Goal: Information Seeking & Learning: Learn about a topic

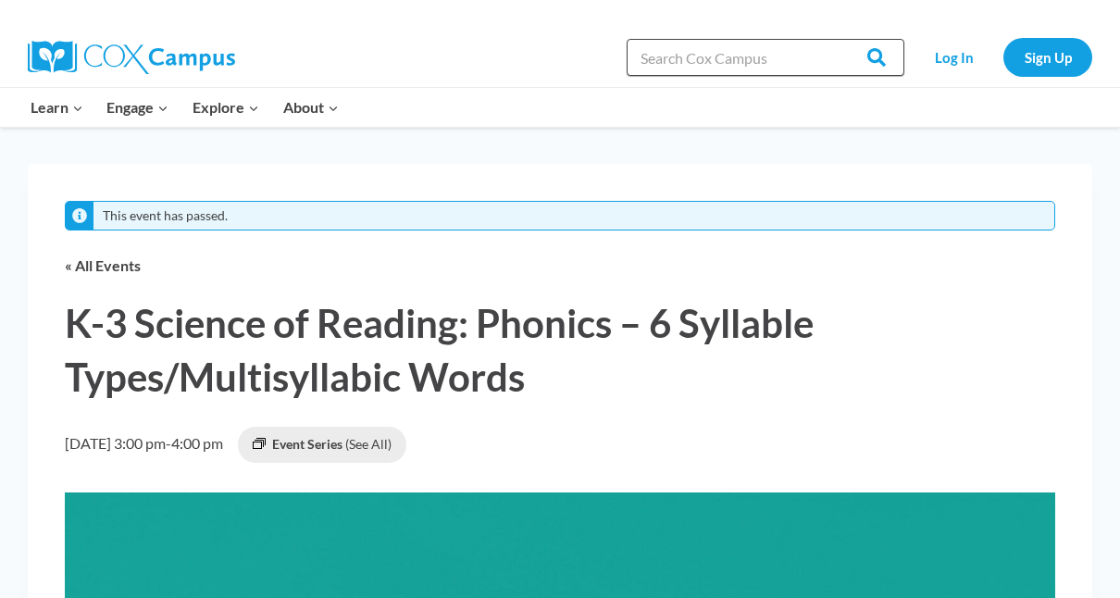
click at [683, 65] on input "Search in [URL][DOMAIN_NAME]" at bounding box center [766, 57] width 278 height 37
type input "5 syllable types poster"
click at [832, 39] on input "Search" at bounding box center [868, 57] width 72 height 37
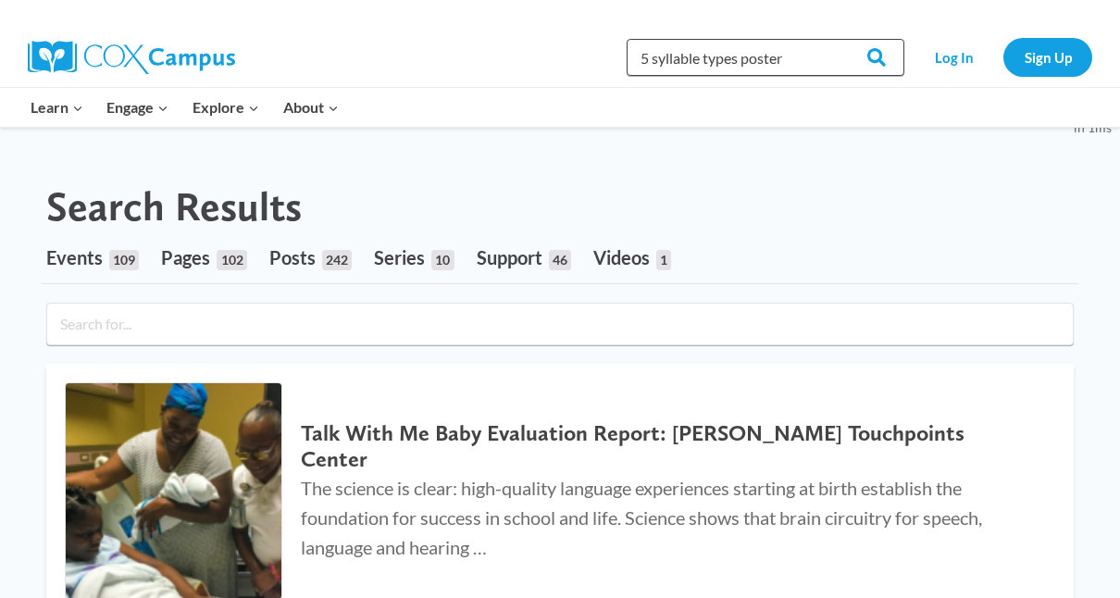
click at [653, 50] on input "5 syllable types poster" at bounding box center [766, 57] width 278 height 37
click at [773, 44] on input "6 syllable types poster" at bounding box center [766, 57] width 278 height 37
click at [785, 54] on input "6 syllable types poster" at bounding box center [766, 57] width 278 height 37
type input "6 syllable types resouorce"
click at [877, 46] on input "Search" at bounding box center [868, 57] width 72 height 37
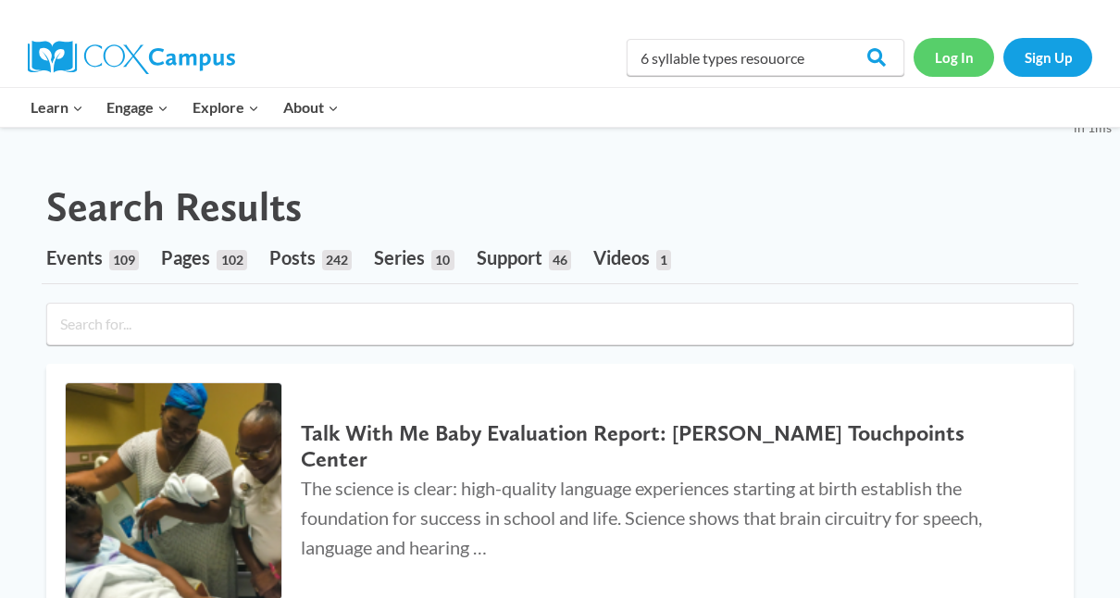
click at [938, 50] on link "Log In" at bounding box center [954, 57] width 81 height 38
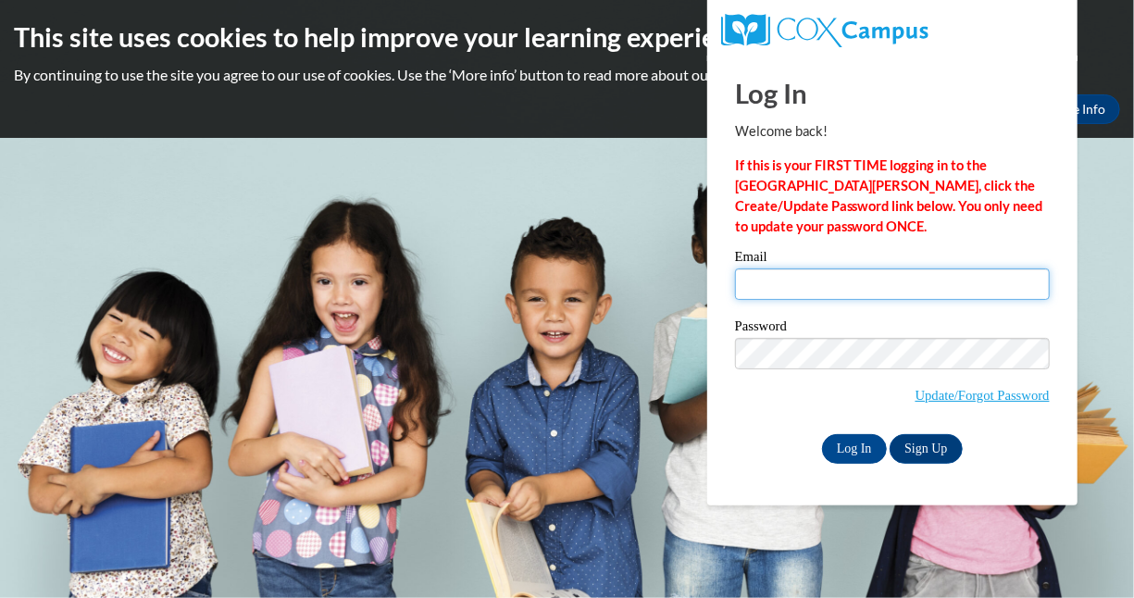
click at [780, 294] on input "Email" at bounding box center [892, 283] width 315 height 31
type input "debbie.callan0@gmail.com"
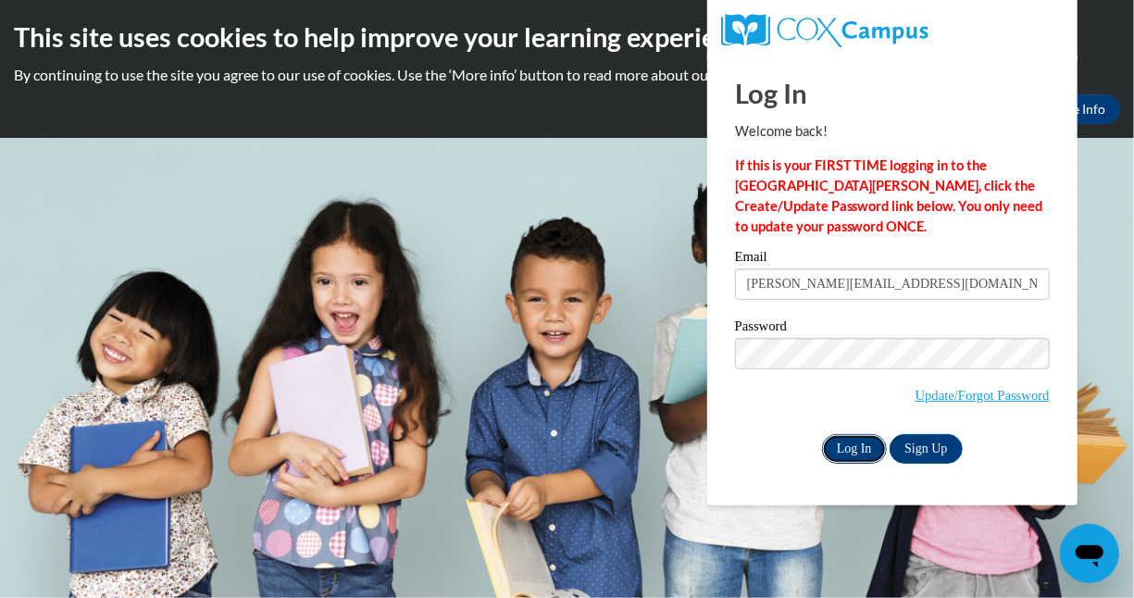
click at [848, 443] on input "Log In" at bounding box center [854, 449] width 65 height 30
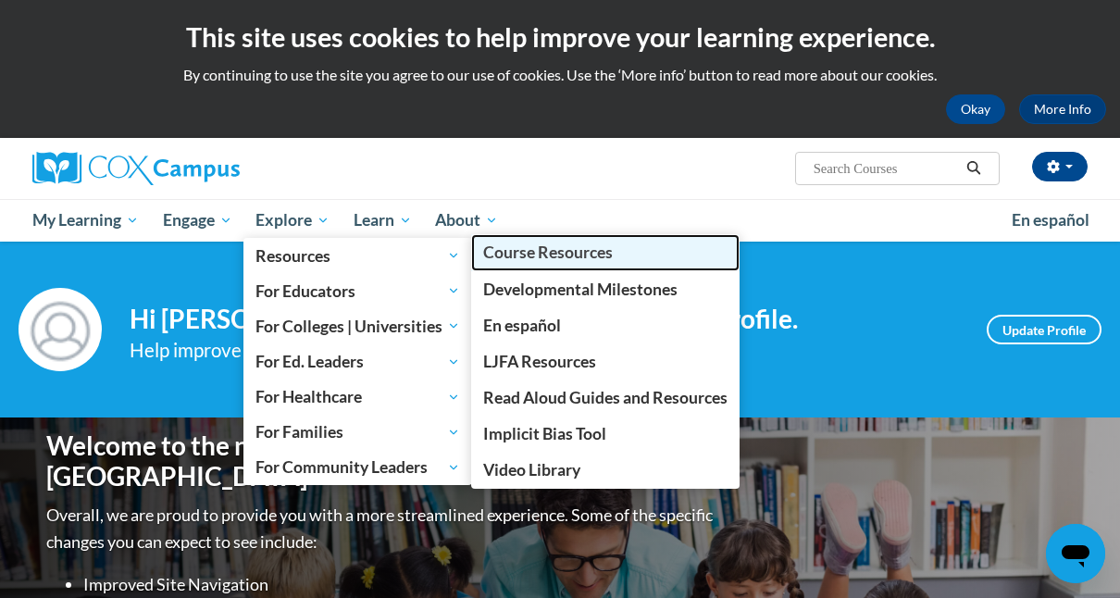
click at [504, 241] on link "Course Resources" at bounding box center [605, 252] width 268 height 36
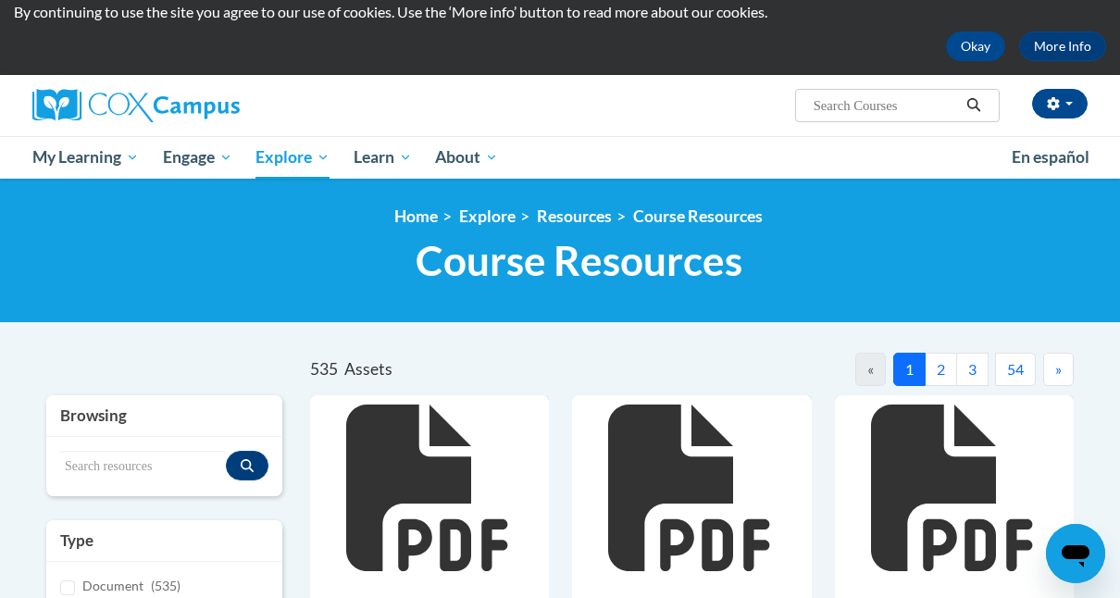
scroll to position [62, 0]
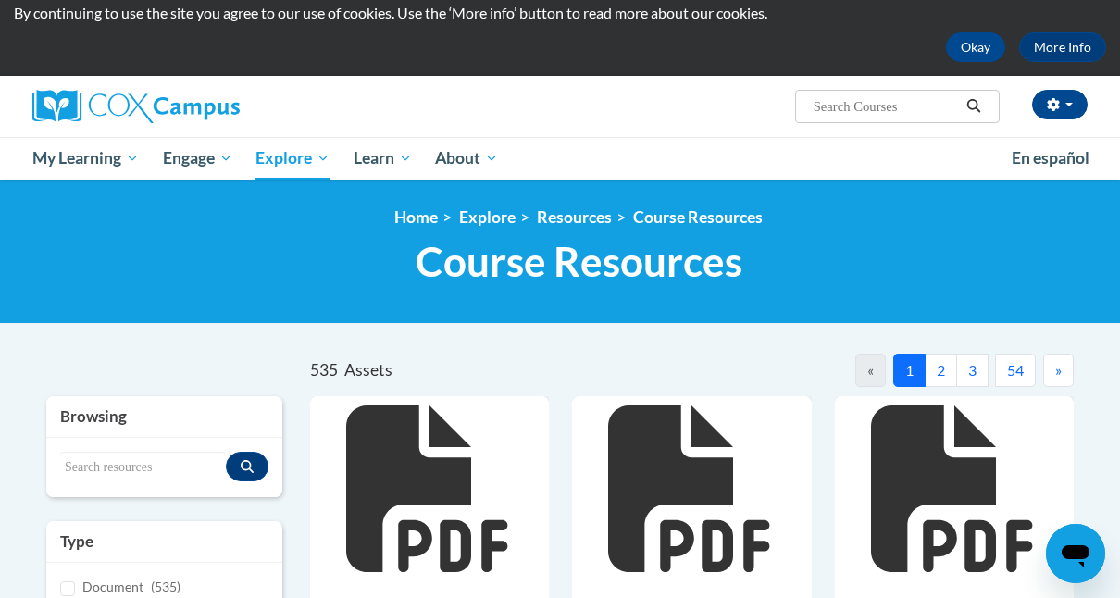
click at [882, 111] on input "Search..." at bounding box center [886, 106] width 148 height 22
type input "syllables"
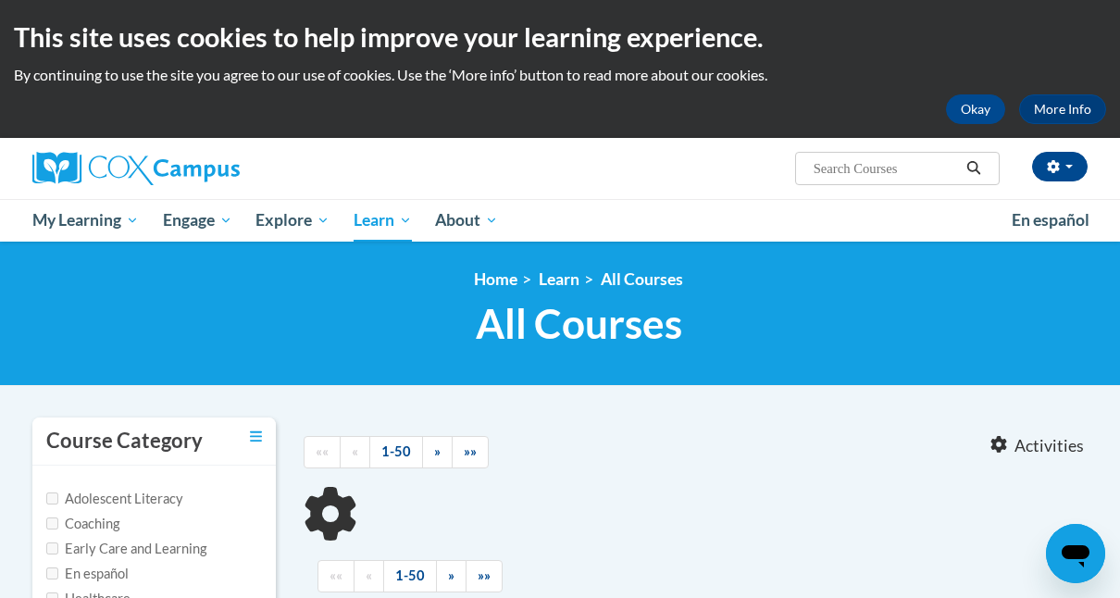
type input "syllables"
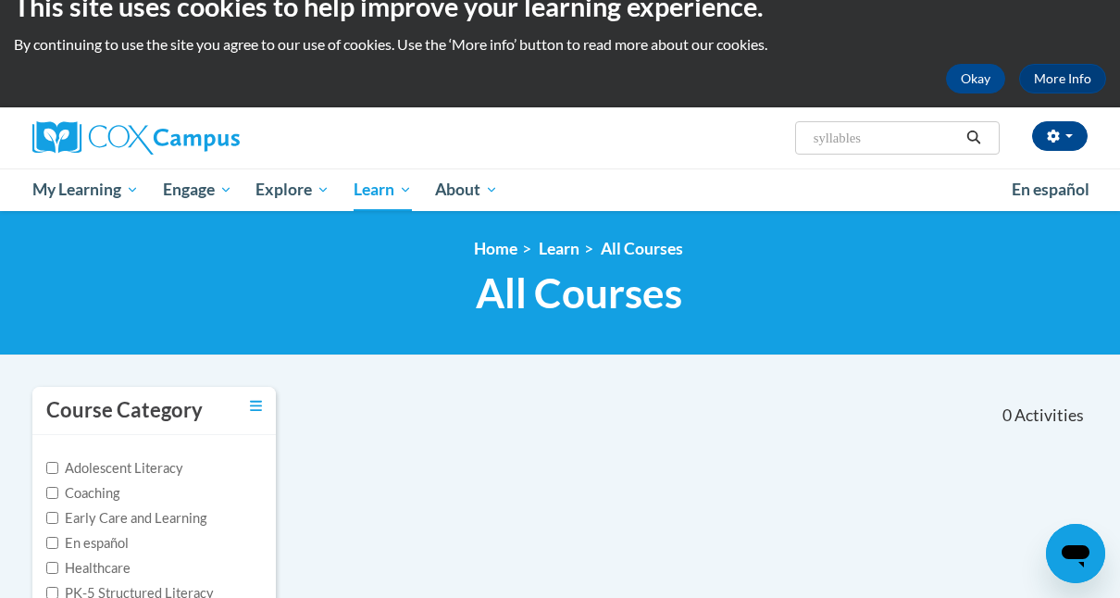
scroll to position [22, 0]
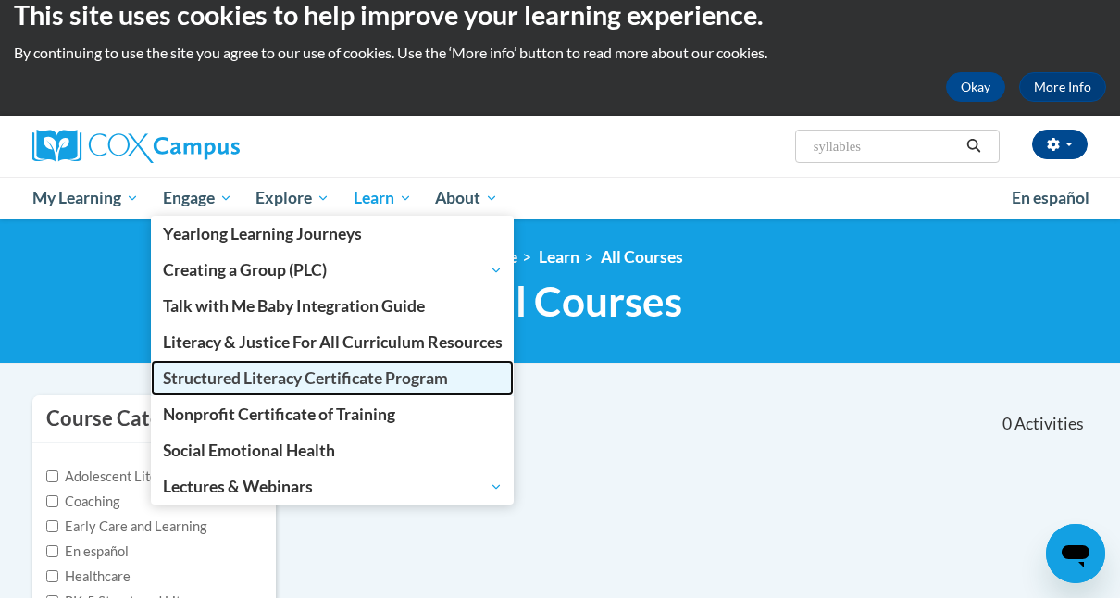
click at [227, 366] on link "Structured Literacy Certificate Program" at bounding box center [333, 378] width 364 height 36
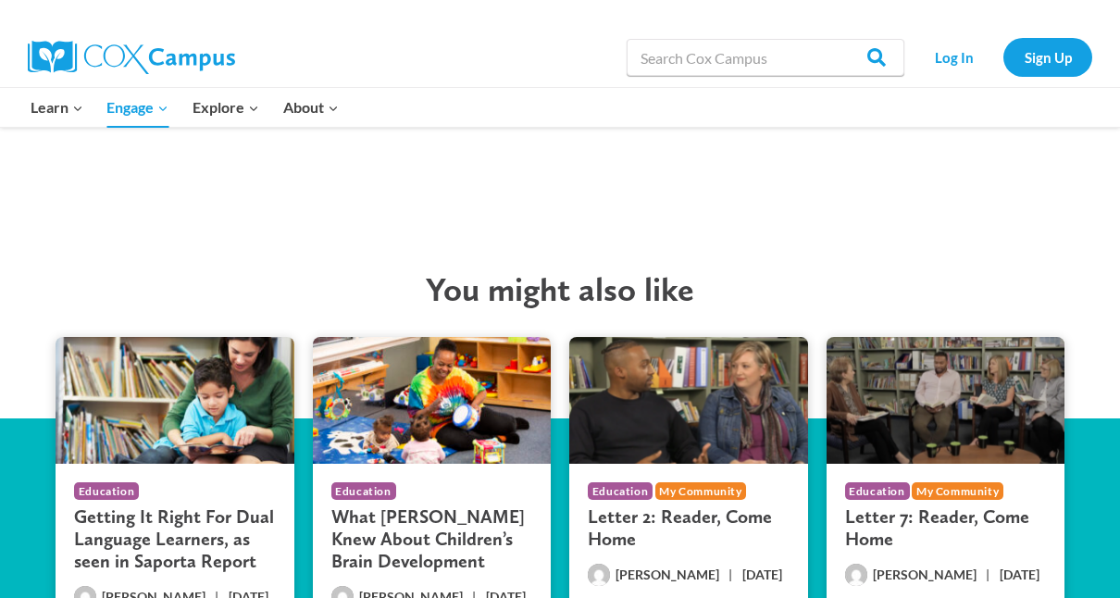
scroll to position [3306, 0]
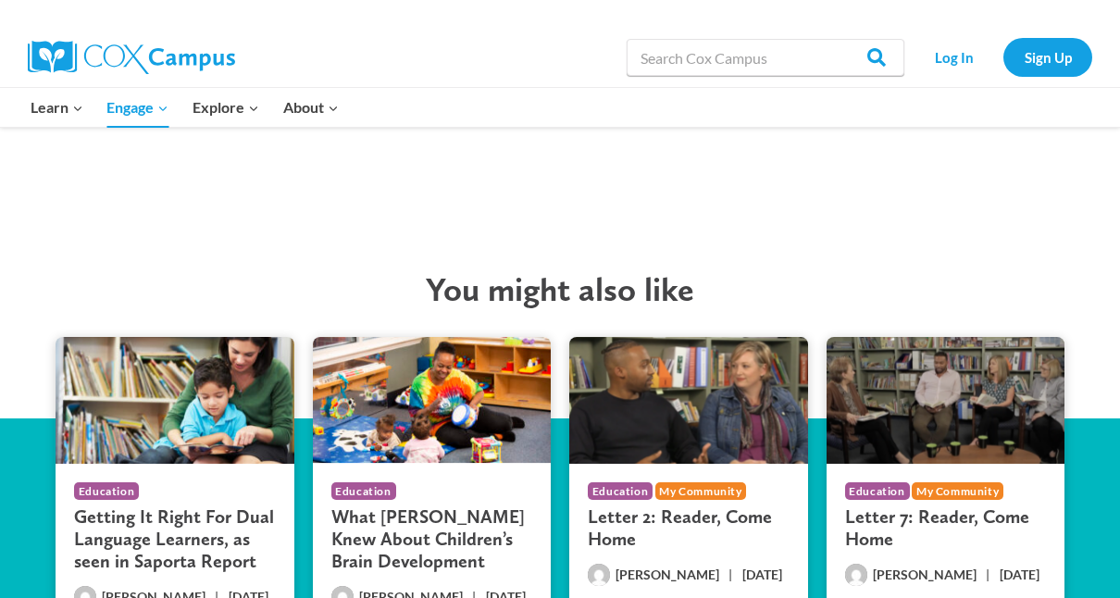
click at [389, 505] on h3 "What [PERSON_NAME] Knew About Children’s Brain Development" at bounding box center [432, 538] width 202 height 67
